Goal: Download file/media

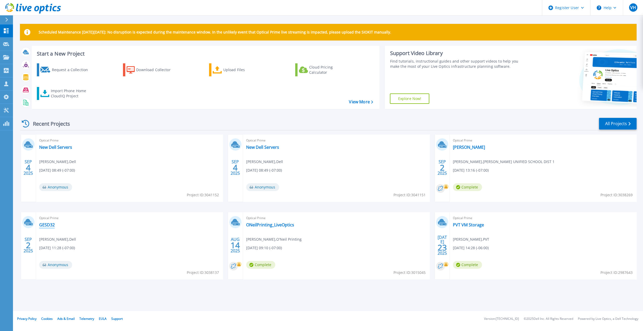
click at [48, 226] on link "GESD32" at bounding box center [47, 224] width 16 height 5
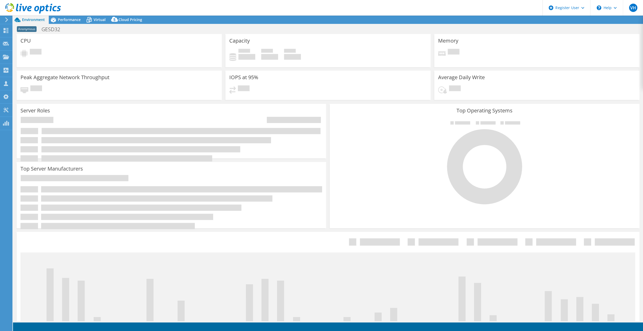
select select "USD"
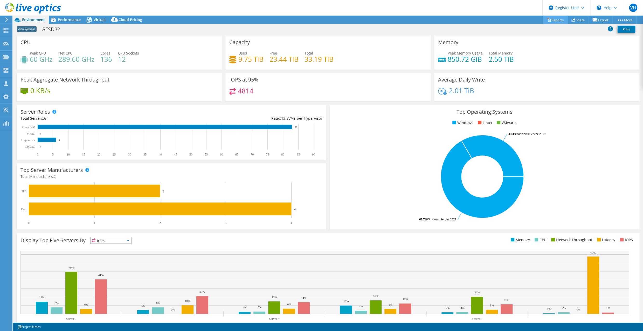
click at [557, 19] on link "Reports" at bounding box center [555, 20] width 25 height 8
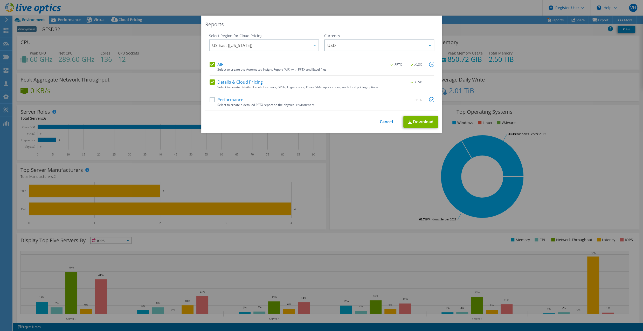
click at [210, 101] on label "Performance" at bounding box center [227, 99] width 34 height 5
click at [0, 0] on input "Performance" at bounding box center [0, 0] width 0 height 0
click at [416, 121] on link "Download" at bounding box center [421, 122] width 35 height 12
drag, startPoint x: 507, startPoint y: 53, endPoint x: 518, endPoint y: 36, distance: 20.1
click at [507, 53] on div "Reports Select Region for Cloud Pricing Asia Pacific ([GEOGRAPHIC_DATA]) [GEOGR…" at bounding box center [321, 166] width 643 height 300
